Goal: Information Seeking & Learning: Compare options

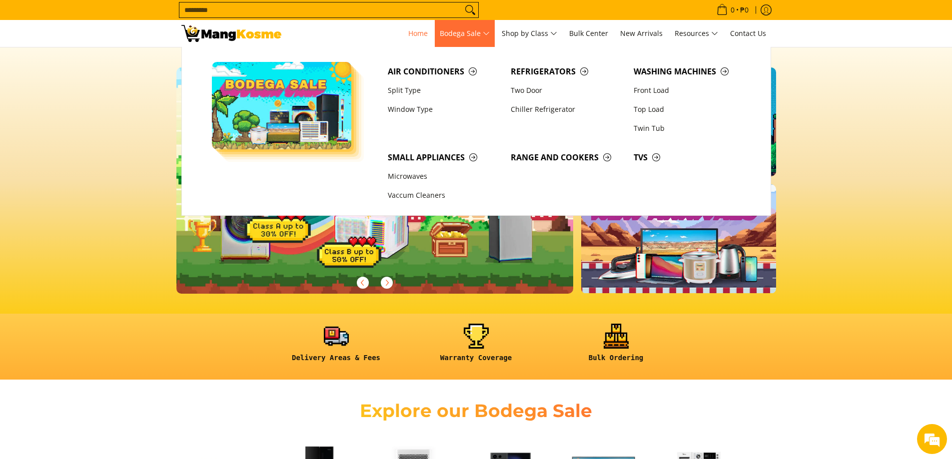
click at [476, 34] on span "Bodega Sale" at bounding box center [465, 33] width 50 height 12
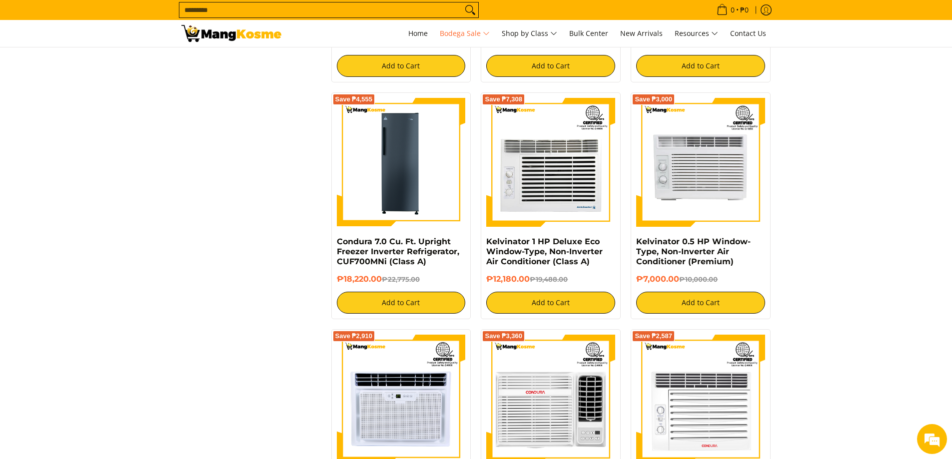
scroll to position [1699, 0]
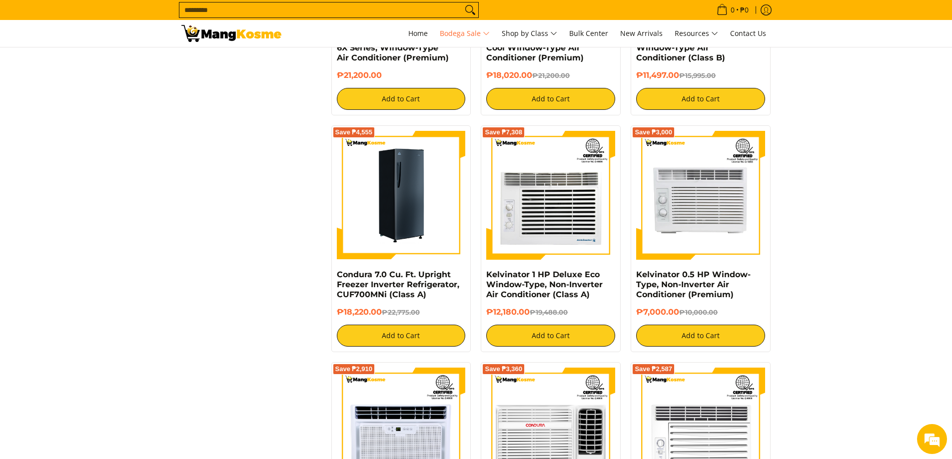
click at [402, 215] on img at bounding box center [401, 195] width 129 height 129
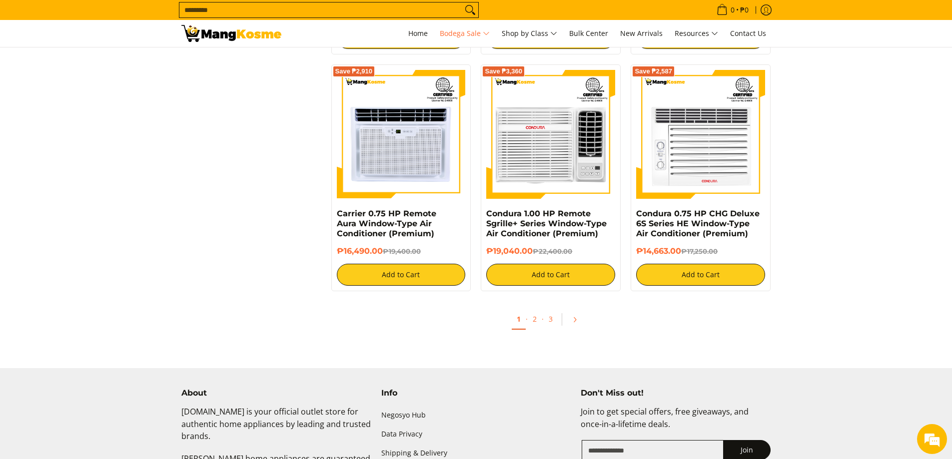
scroll to position [2099, 0]
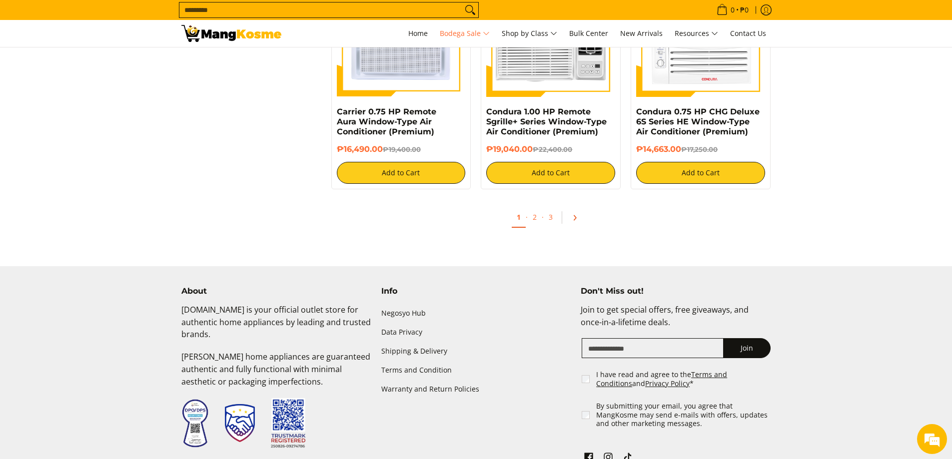
click at [571, 220] on icon "Pagination" at bounding box center [574, 217] width 7 height 7
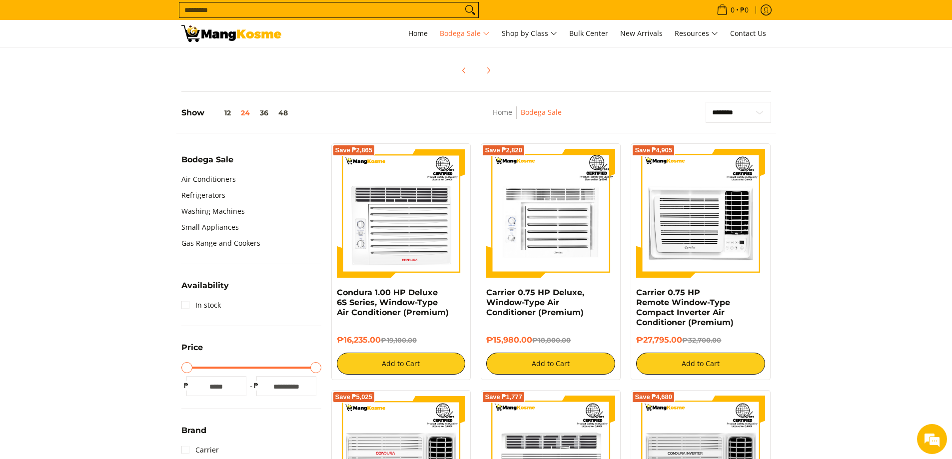
scroll to position [50, 0]
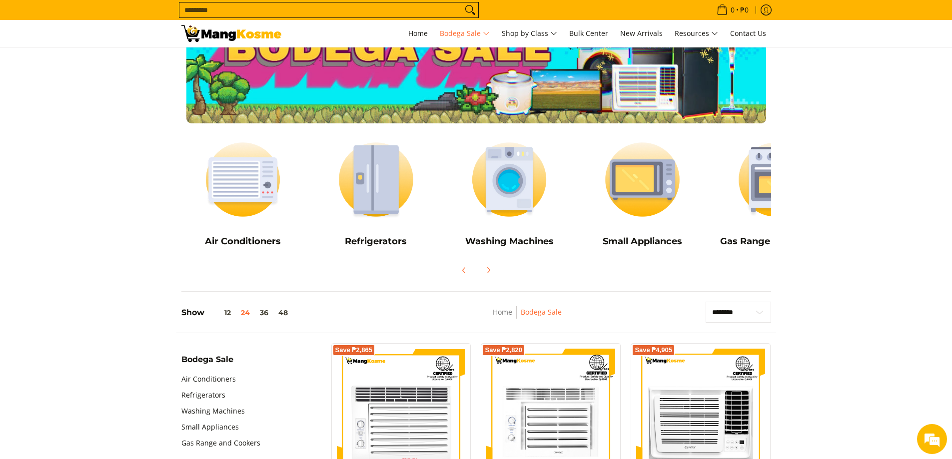
click at [361, 180] on img at bounding box center [375, 179] width 123 height 92
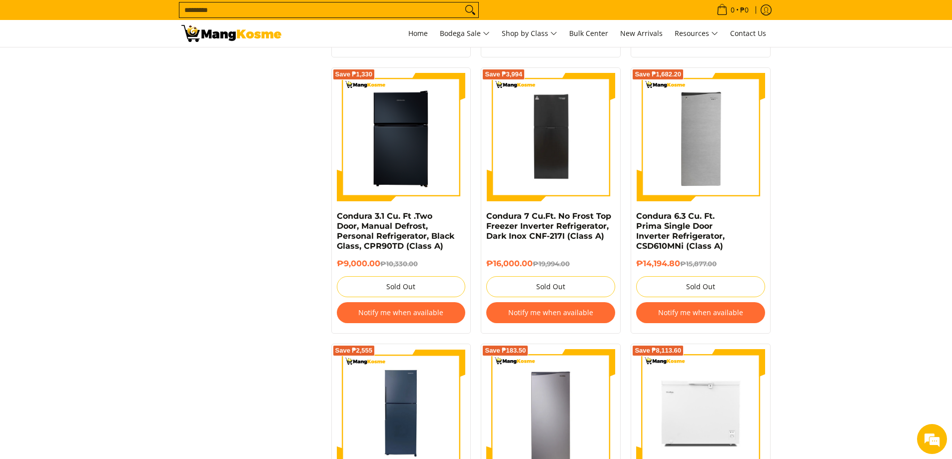
scroll to position [1499, 0]
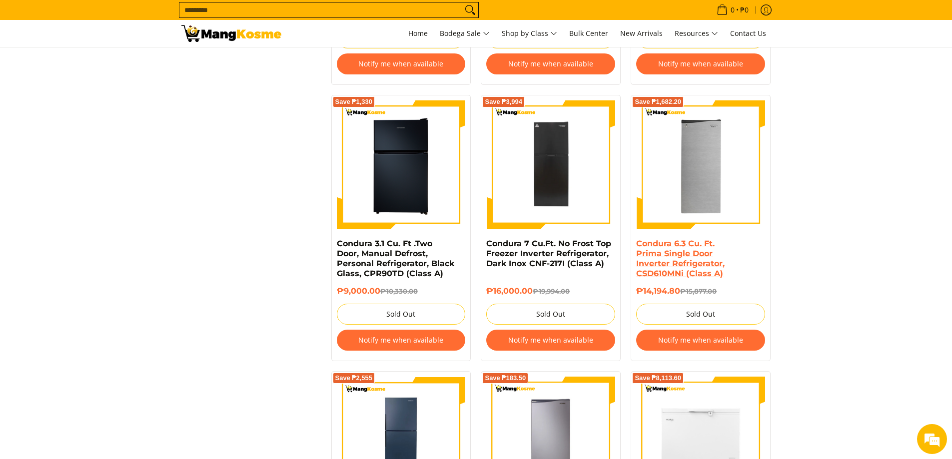
click at [682, 242] on link "Condura 6.3 Cu. Ft. Prima Single Door Inverter Refrigerator, CSD610MNi (Class A)" at bounding box center [680, 258] width 88 height 39
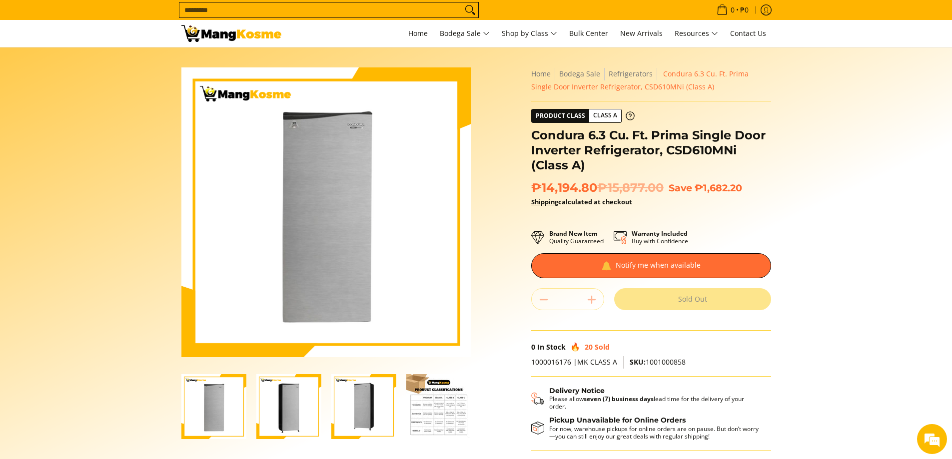
click at [269, 420] on img "Condura 6.3 Cu. Ft. Prima Single Door Inverter Refrigerator, CSD610MNi (Class A…" at bounding box center [288, 406] width 65 height 65
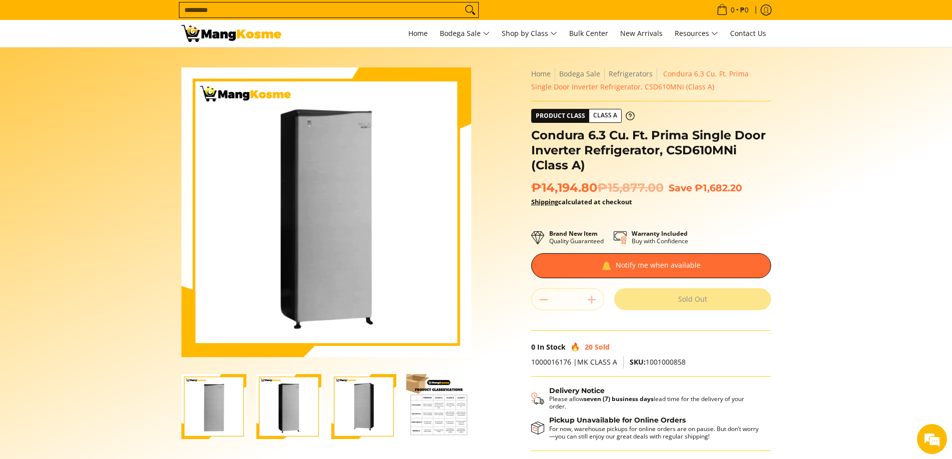
click at [382, 420] on img "Condura 6.3 Cu. Ft. Prima Single Door Inverter Refrigerator, CSD610MNi (Class A…" at bounding box center [363, 406] width 65 height 65
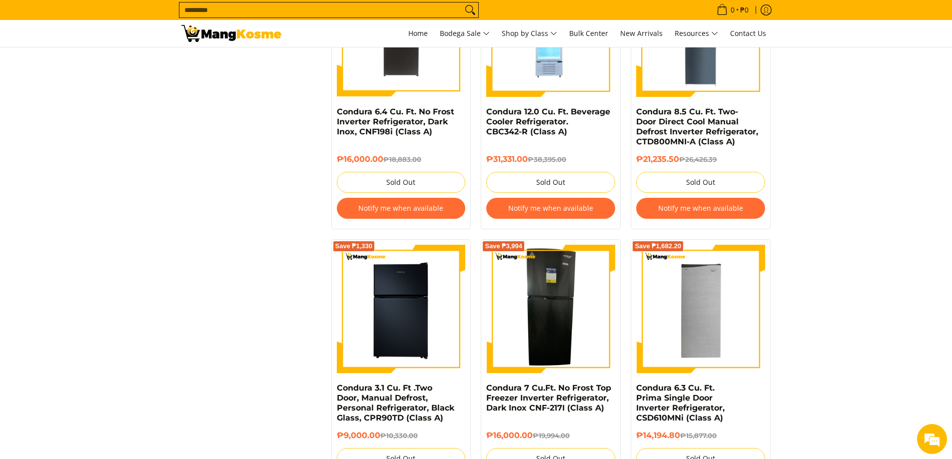
scroll to position [1349, 0]
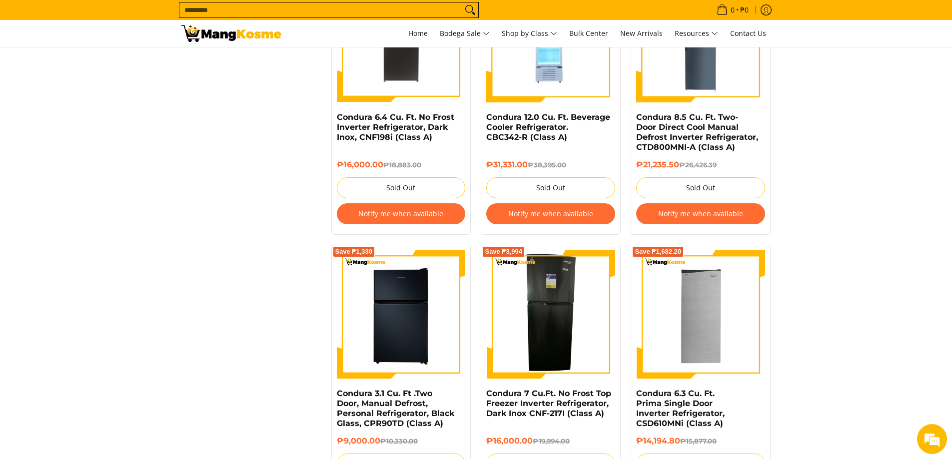
click at [564, 309] on img at bounding box center [551, 314] width 56 height 129
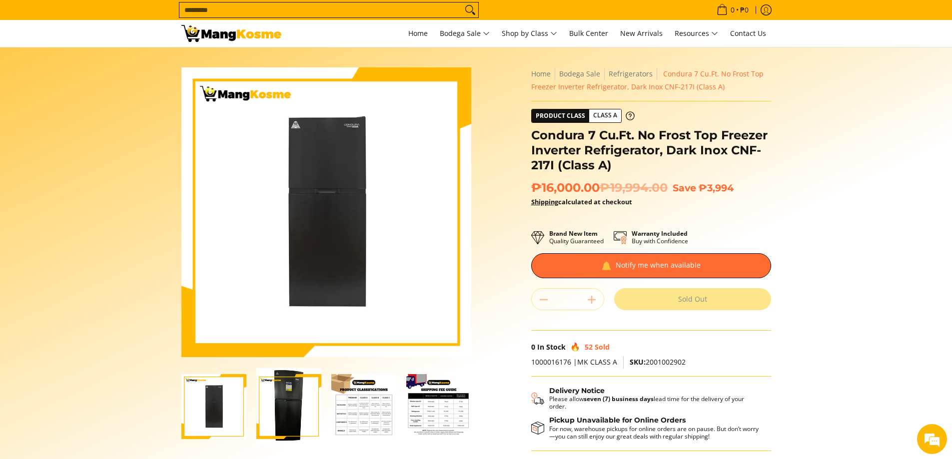
click at [314, 419] on img "Condura 7 Cu.Ft. No Frost Top Freezer Inverter Refrigerator, Dark Inox CNF-217I…" at bounding box center [288, 406] width 65 height 77
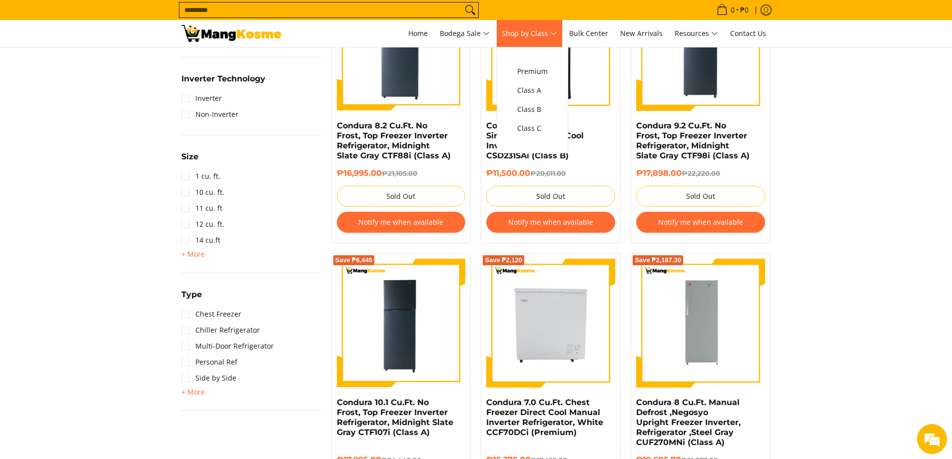
scroll to position [500, 0]
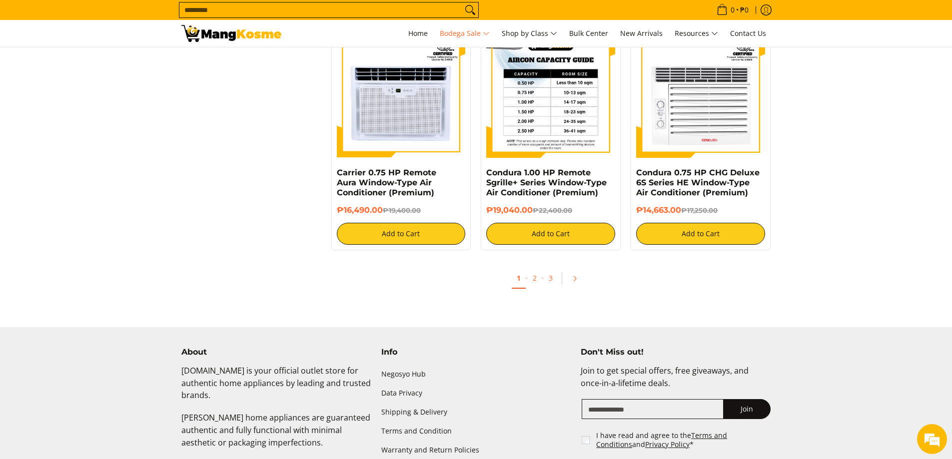
scroll to position [1899, 0]
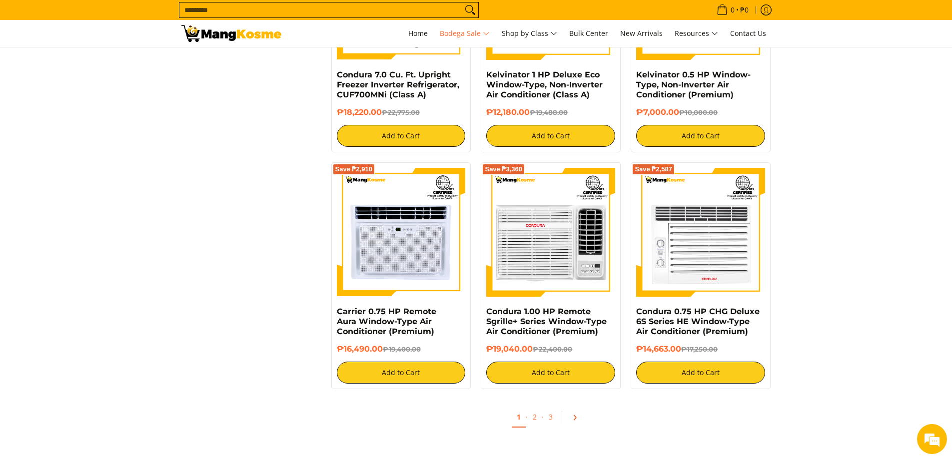
click at [577, 420] on icon "Pagination" at bounding box center [574, 417] width 7 height 7
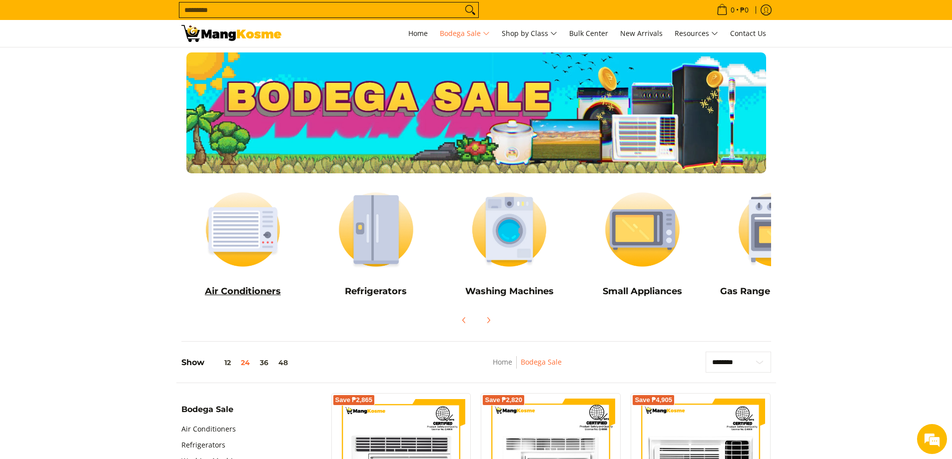
click at [268, 240] on img at bounding box center [242, 229] width 123 height 92
